Goal: Transaction & Acquisition: Purchase product/service

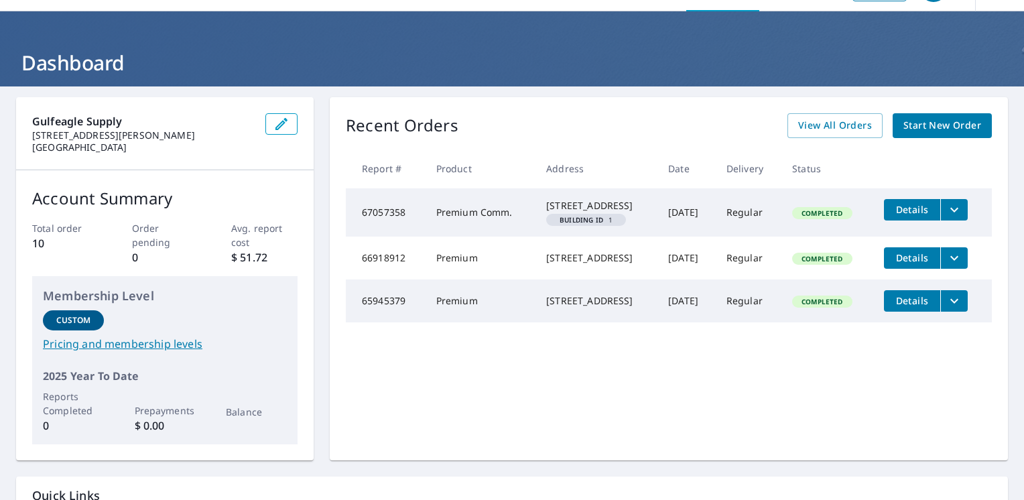
scroll to position [67, 0]
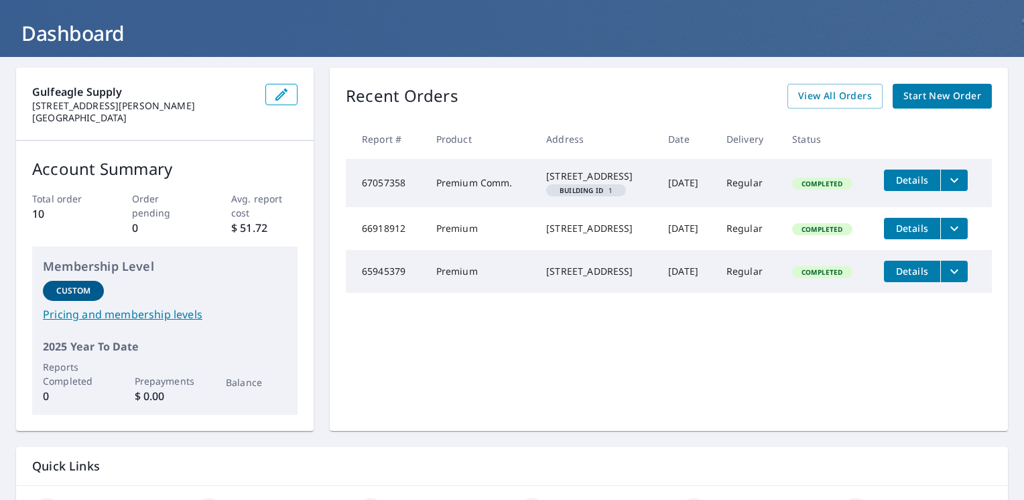
click at [929, 95] on span "Start New Order" at bounding box center [943, 96] width 78 height 17
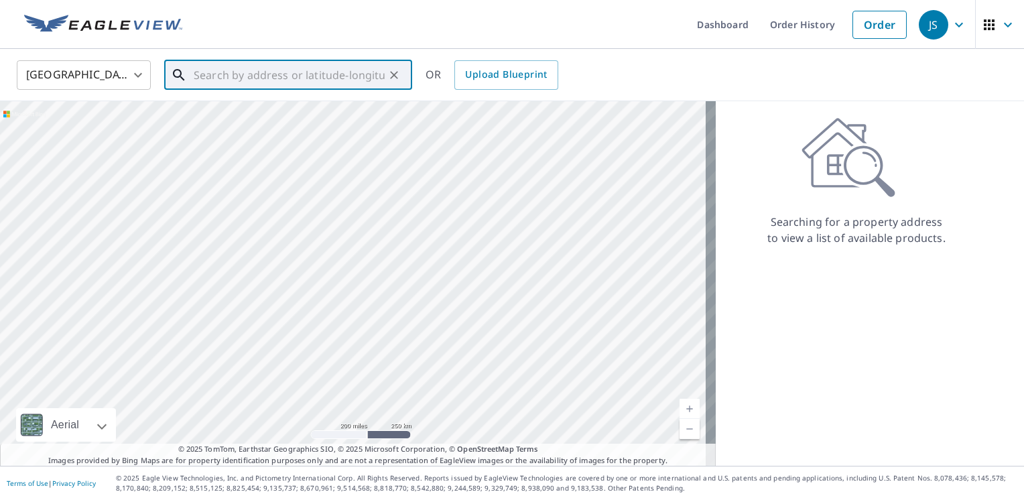
click at [256, 81] on input "text" at bounding box center [289, 75] width 191 height 38
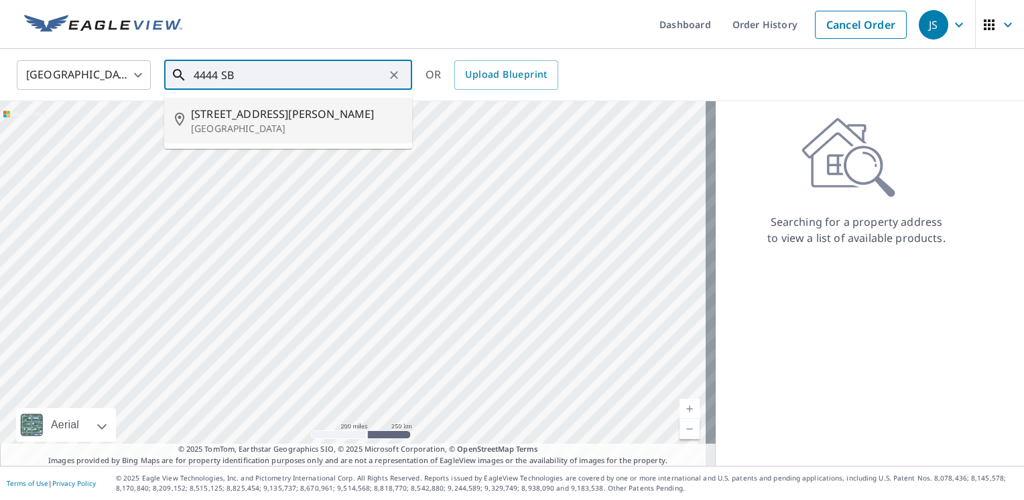
click at [270, 119] on span "[STREET_ADDRESS][PERSON_NAME]" at bounding box center [296, 114] width 211 height 16
type input "[STREET_ADDRESS][PERSON_NAME]"
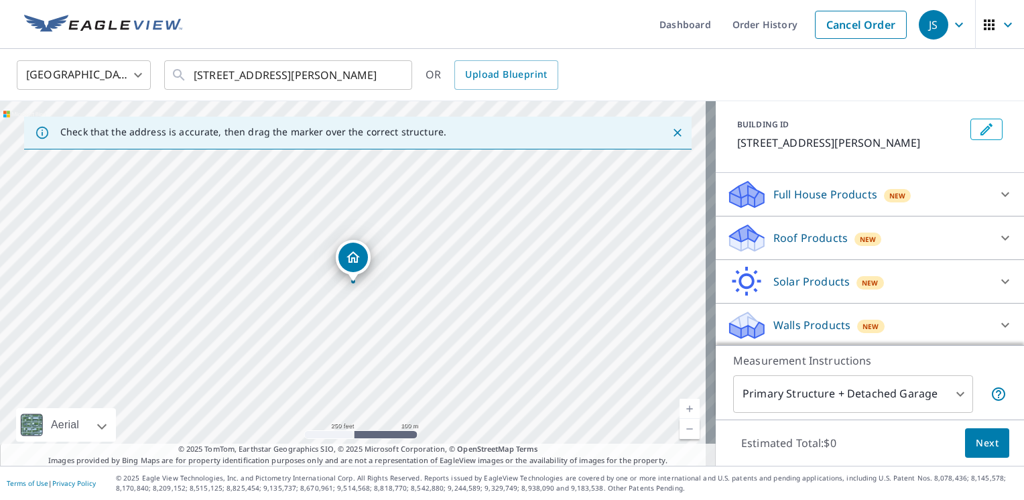
scroll to position [68, 0]
click at [965, 438] on button "Next" at bounding box center [987, 443] width 44 height 30
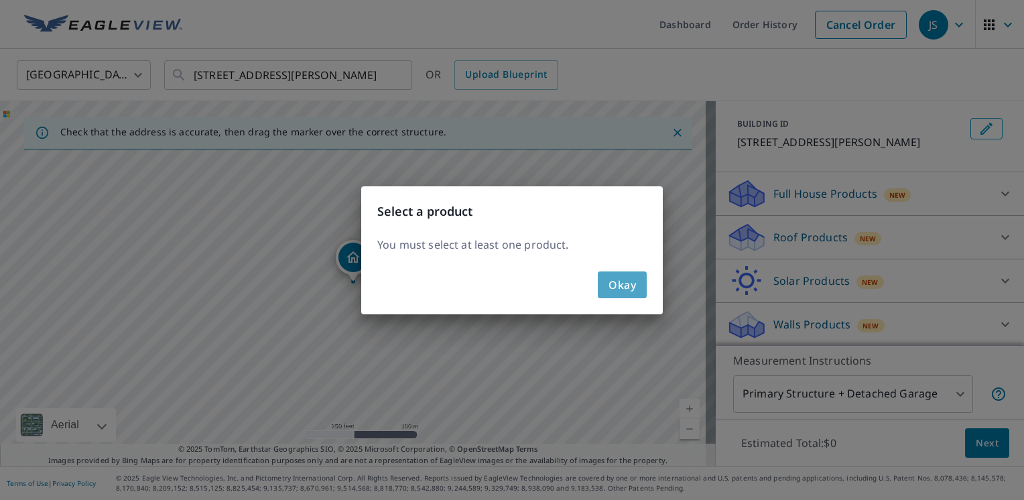
click at [629, 290] on span "Okay" at bounding box center [622, 285] width 27 height 19
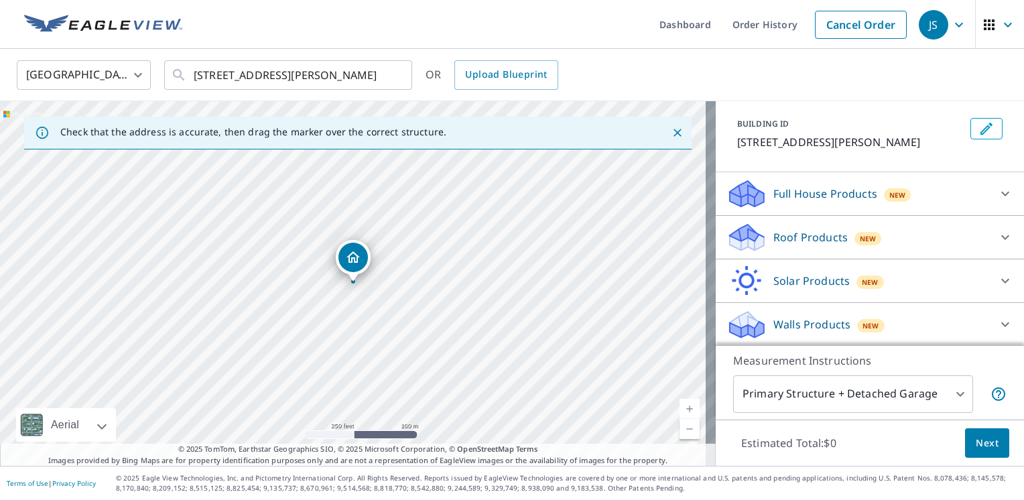
click at [954, 395] on body "JS JS Dashboard Order History Cancel Order JS [GEOGRAPHIC_DATA] [GEOGRAPHIC_DAT…" at bounding box center [512, 250] width 1024 height 500
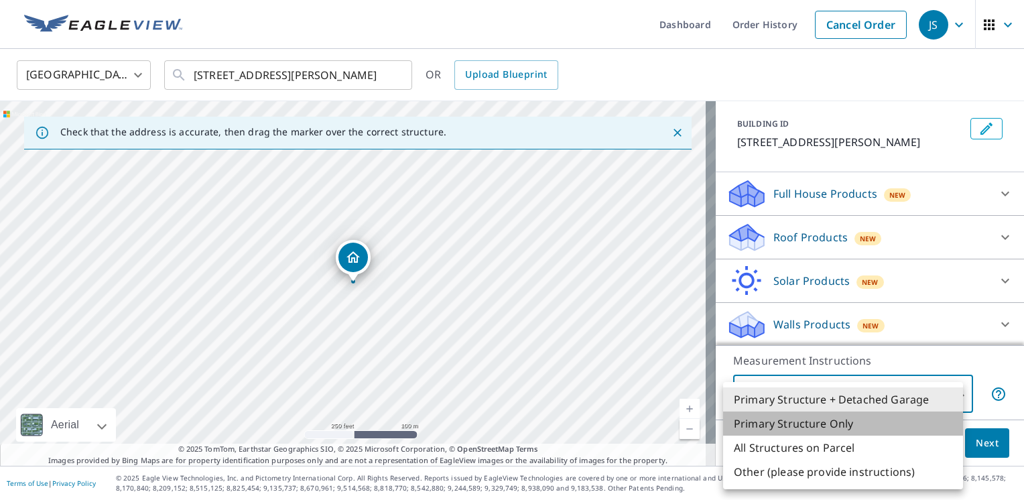
click at [877, 424] on li "Primary Structure Only" at bounding box center [843, 424] width 240 height 24
type input "2"
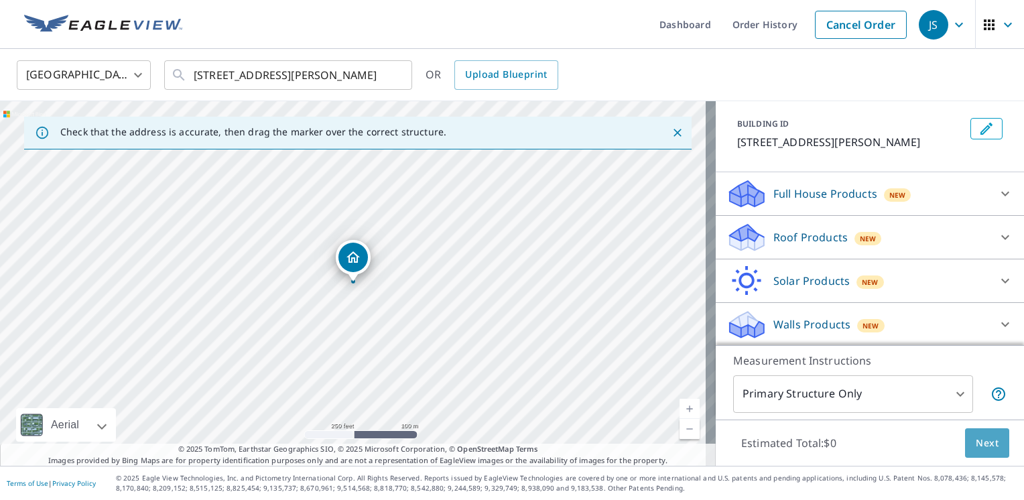
click at [976, 443] on span "Next" at bounding box center [987, 443] width 23 height 17
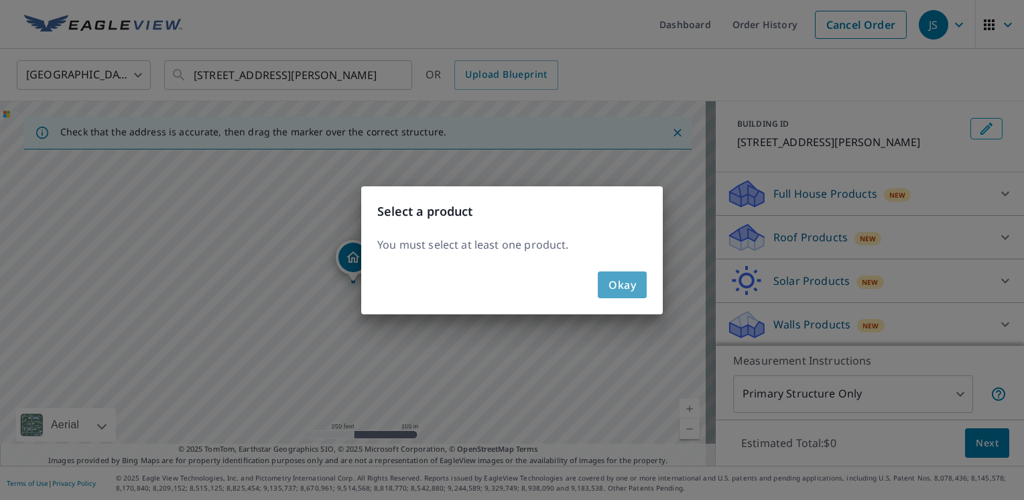
click at [620, 293] on span "Okay" at bounding box center [622, 285] width 27 height 19
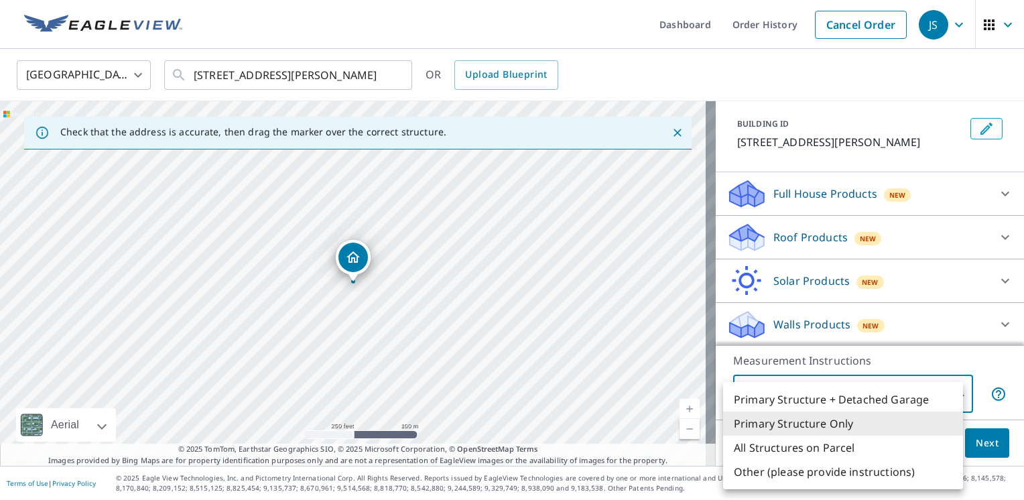
click at [880, 398] on body "JS JS Dashboard Order History Cancel Order JS [GEOGRAPHIC_DATA] [GEOGRAPHIC_DAT…" at bounding box center [512, 250] width 1024 height 500
click at [872, 425] on li "Primary Structure Only" at bounding box center [843, 424] width 240 height 24
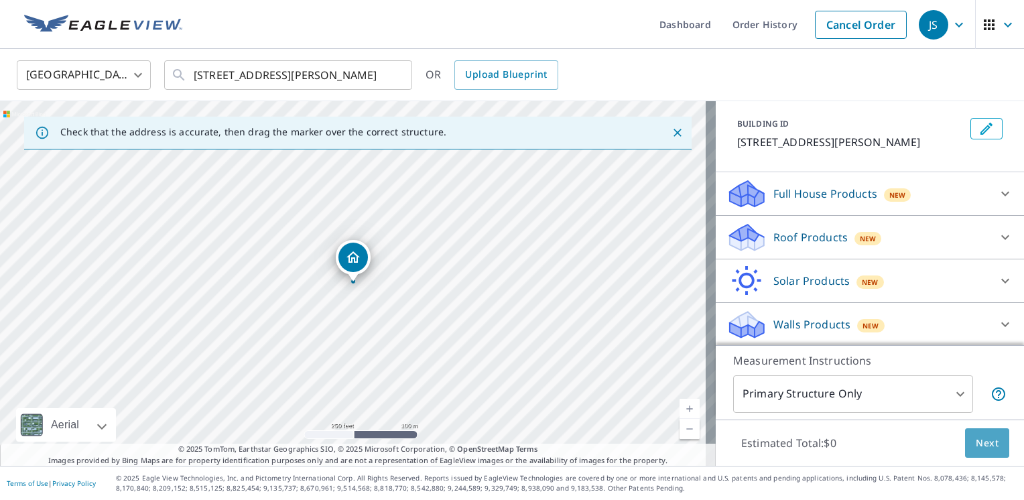
click at [976, 442] on span "Next" at bounding box center [987, 443] width 23 height 17
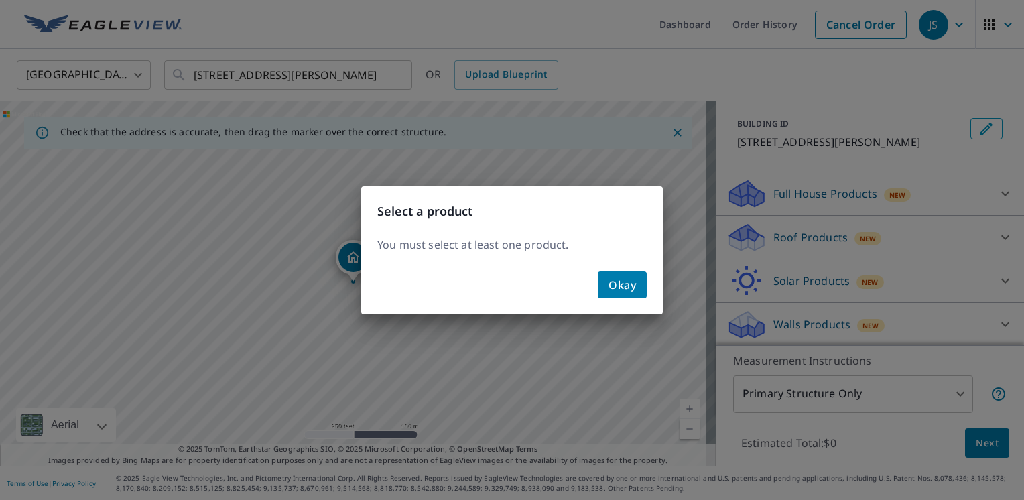
click at [625, 286] on span "Okay" at bounding box center [622, 285] width 27 height 19
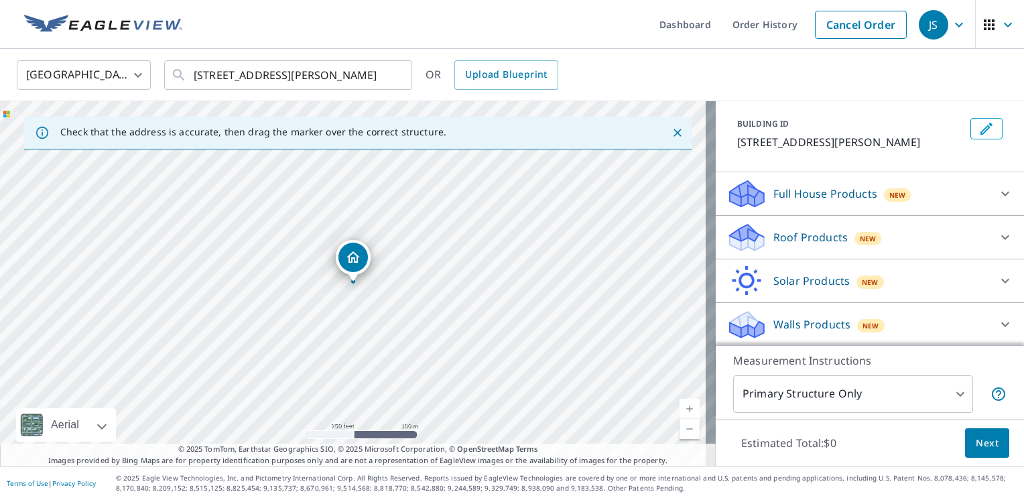
click at [823, 235] on p "Roof Products" at bounding box center [811, 237] width 74 height 16
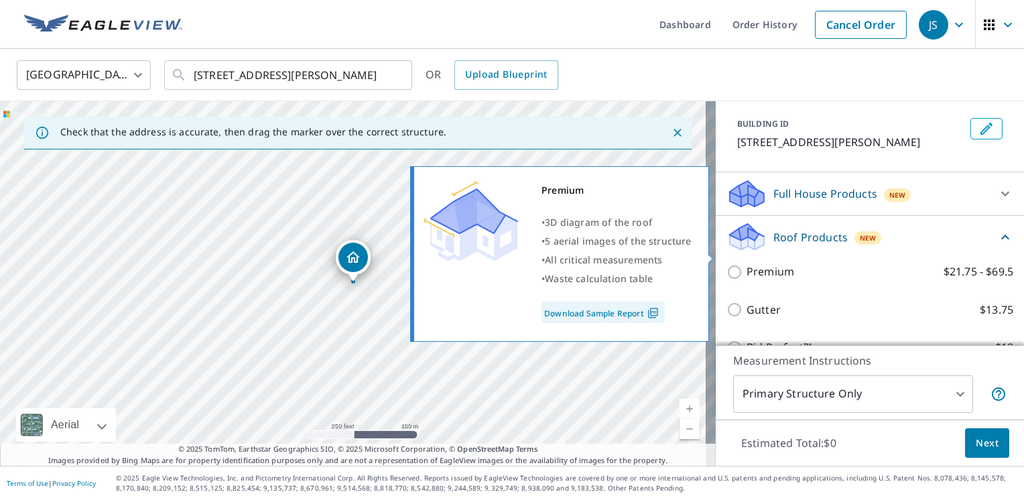
scroll to position [135, 0]
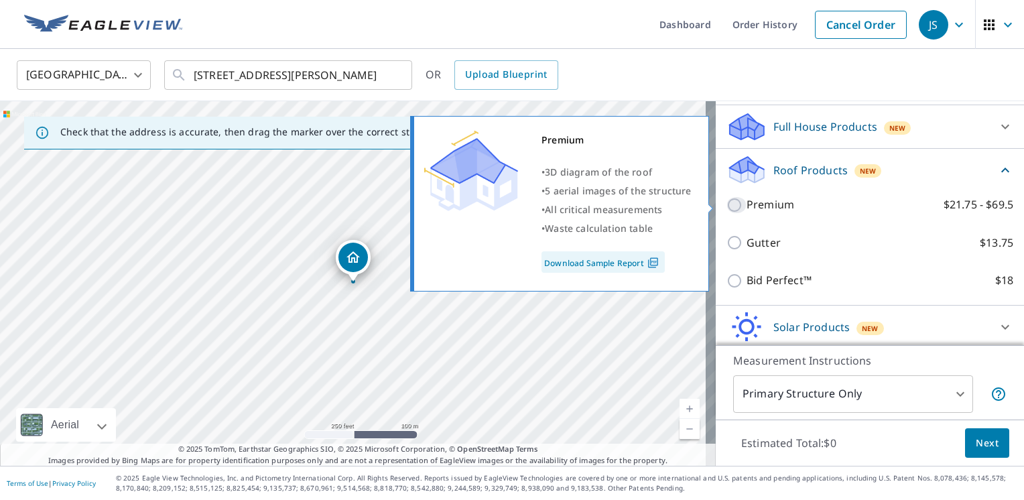
click at [727, 207] on input "Premium $21.75 - $69.5" at bounding box center [737, 205] width 20 height 16
checkbox input "true"
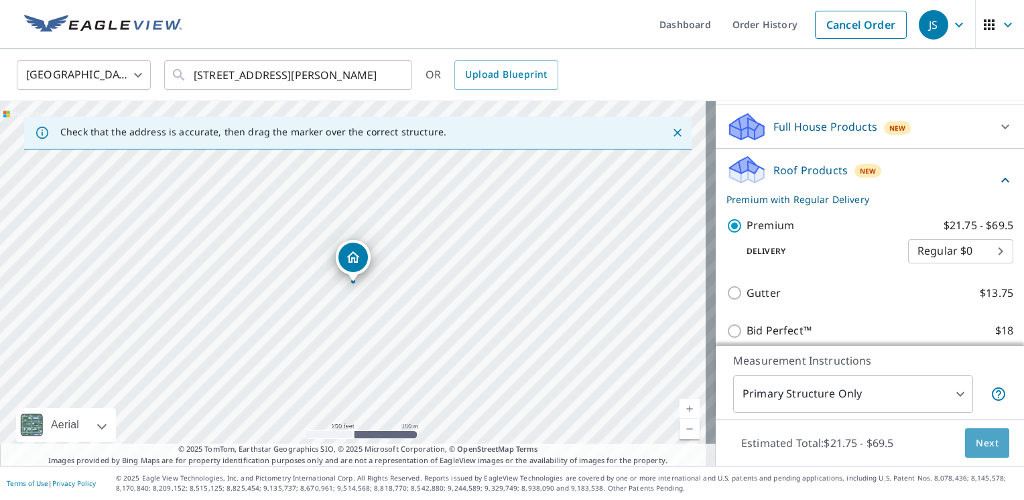
click at [977, 448] on span "Next" at bounding box center [987, 443] width 23 height 17
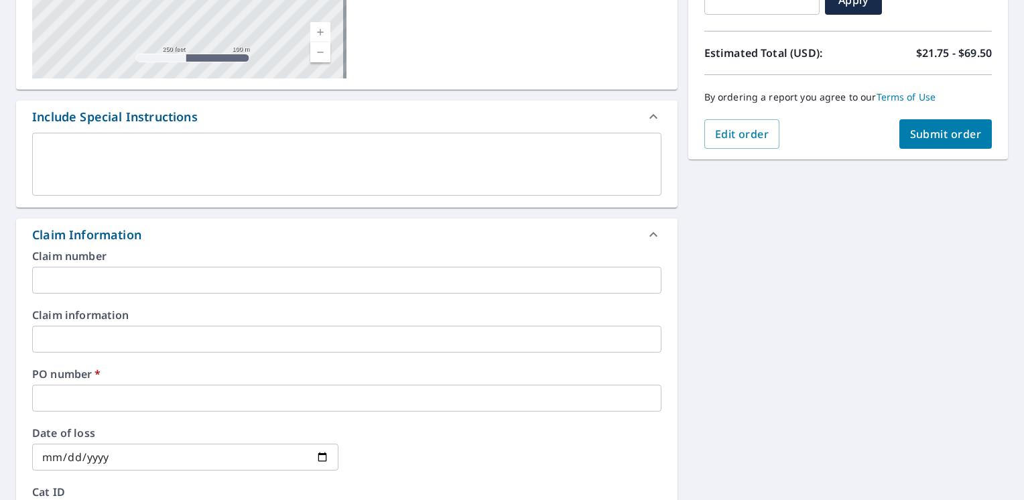
scroll to position [335, 0]
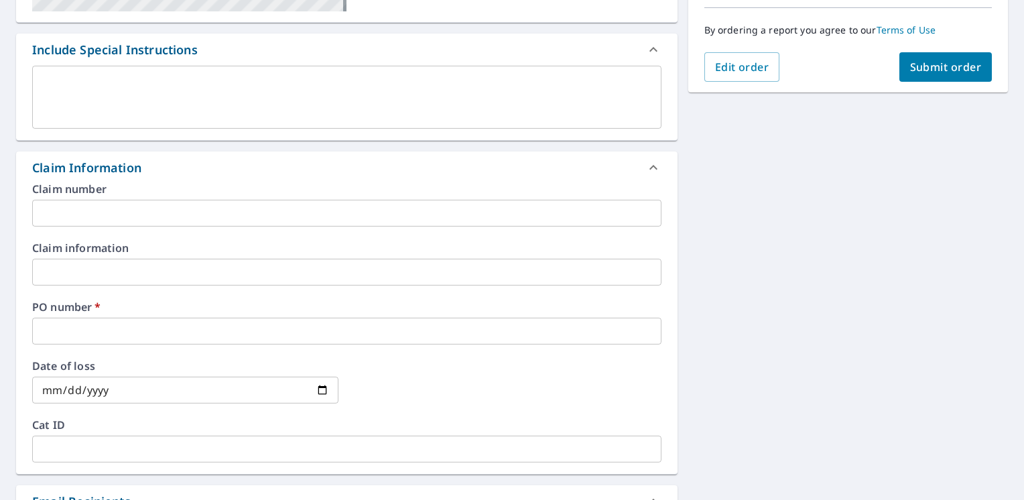
click at [400, 331] on input "text" at bounding box center [347, 331] width 630 height 27
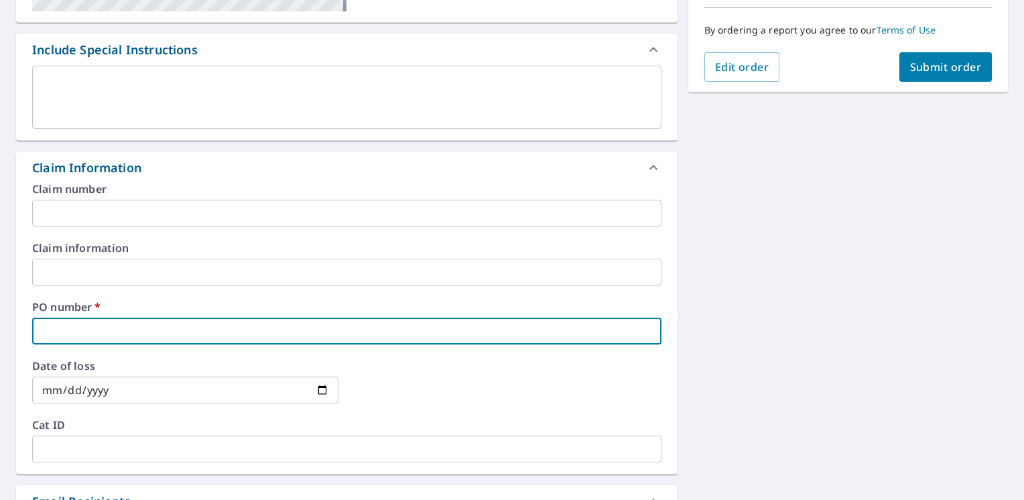
type input "P"
checkbox input "true"
type input "P0"
checkbox input "true"
type input "P00"
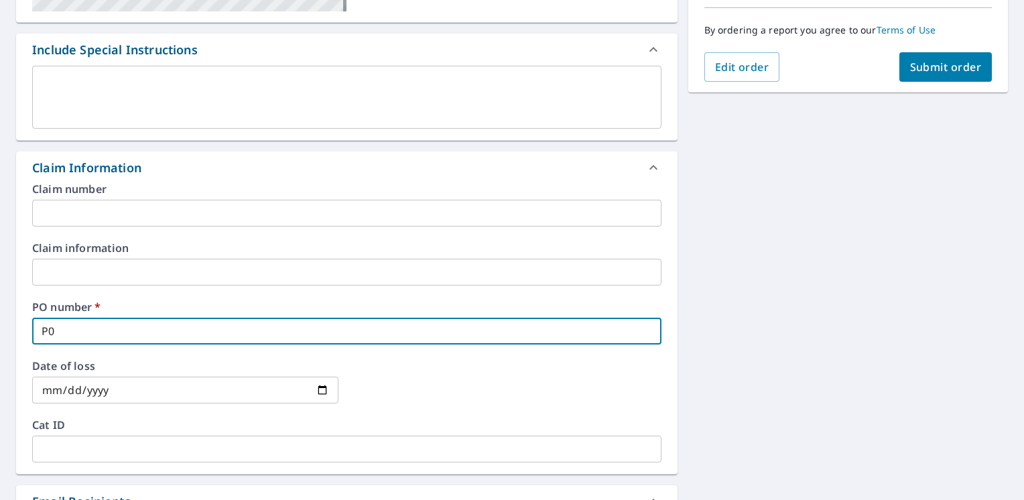
checkbox input "true"
type input "P000"
checkbox input "true"
type input "P0002"
checkbox input "true"
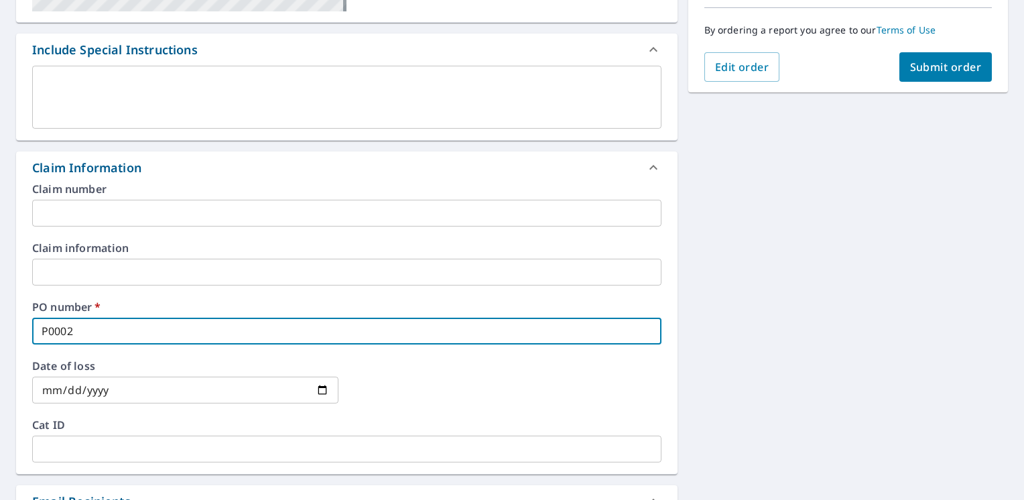
type input "P00029"
checkbox input "true"
type input "P000293"
checkbox input "true"
type input "P0002932"
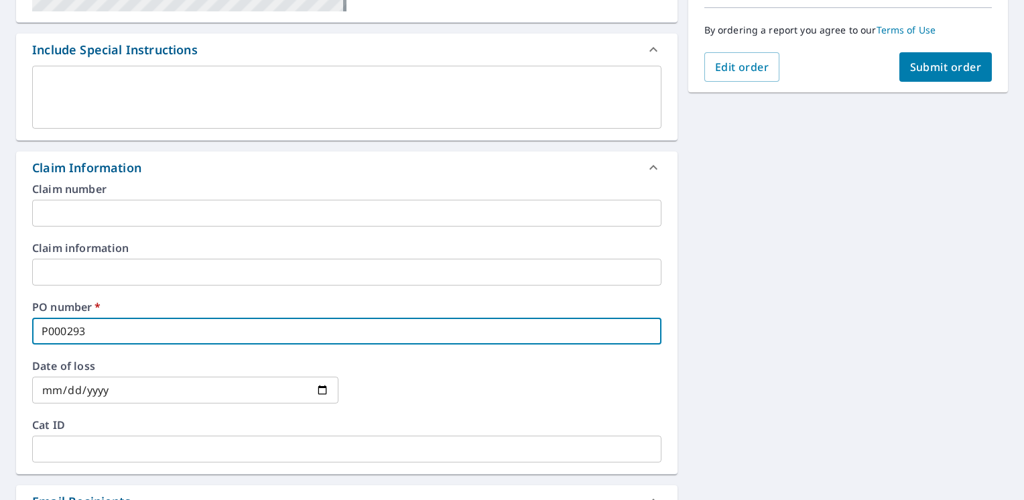
checkbox input "true"
type input "P00029322"
checkbox input "true"
type input "P000293224"
checkbox input "true"
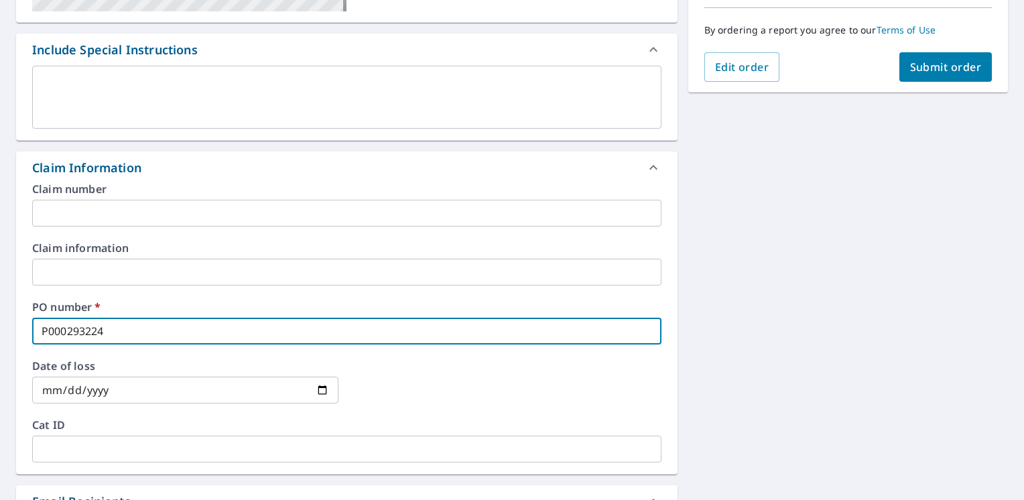
type input "P000293224"
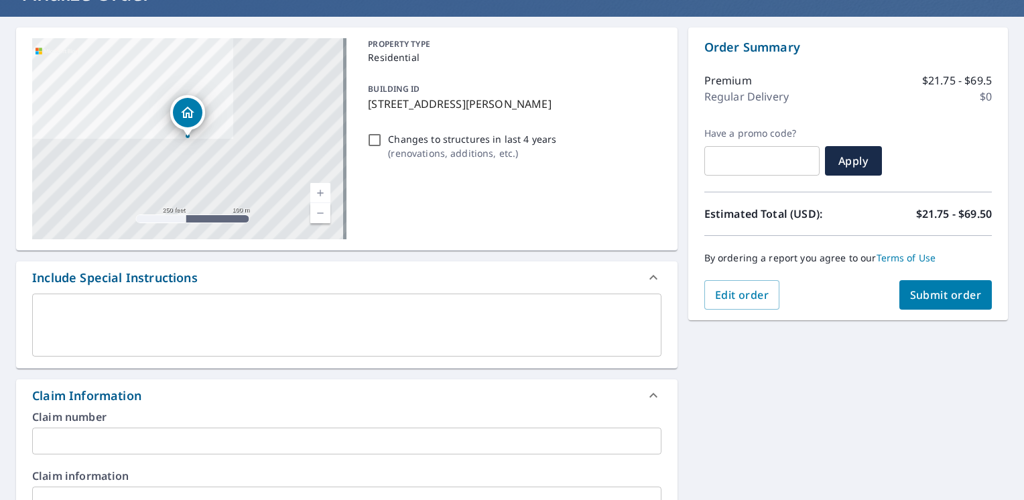
scroll to position [104, 0]
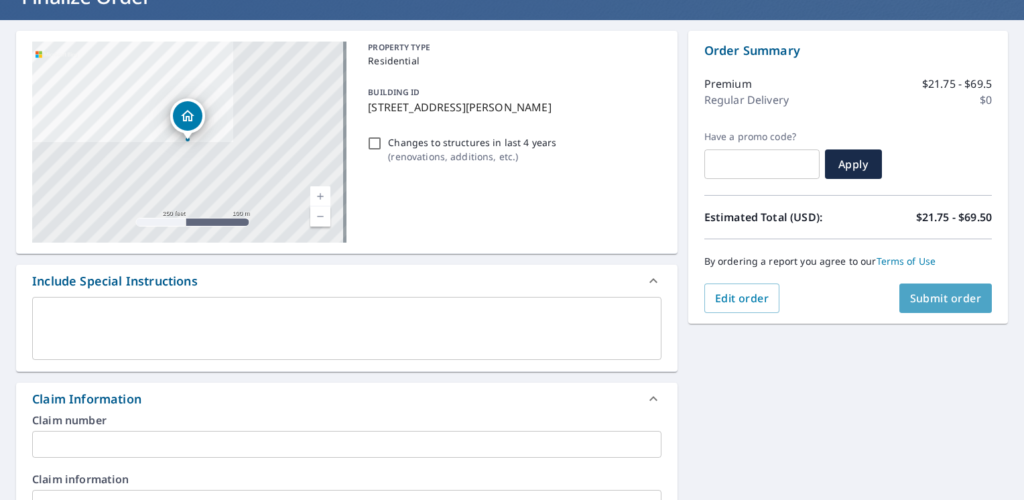
click at [944, 297] on span "Submit order" at bounding box center [946, 298] width 72 height 15
checkbox input "true"
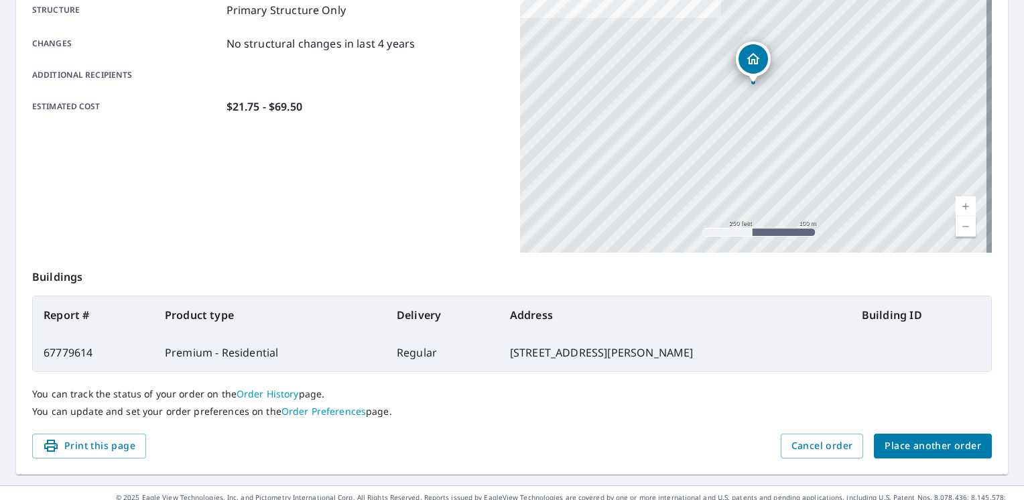
scroll to position [288, 0]
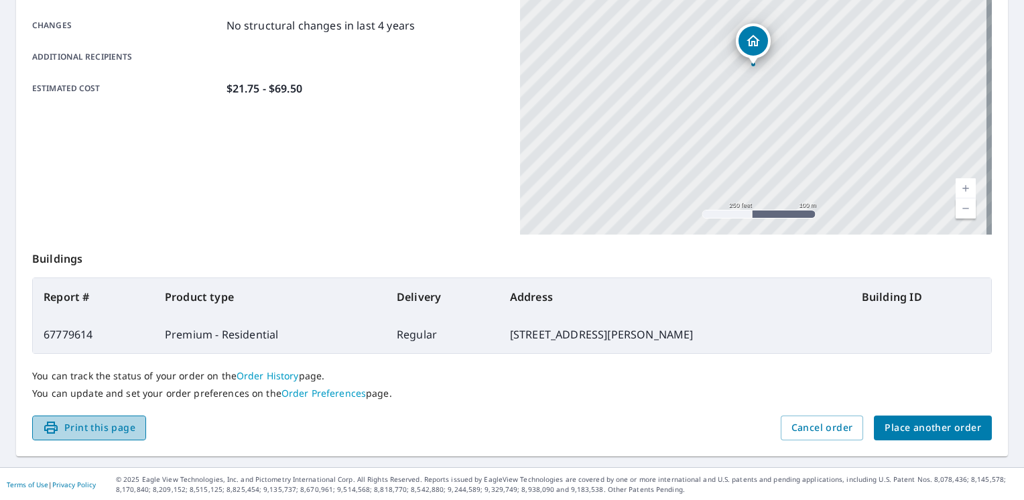
click at [113, 426] on span "Print this page" at bounding box center [89, 428] width 93 height 17
